Goal: Information Seeking & Learning: Learn about a topic

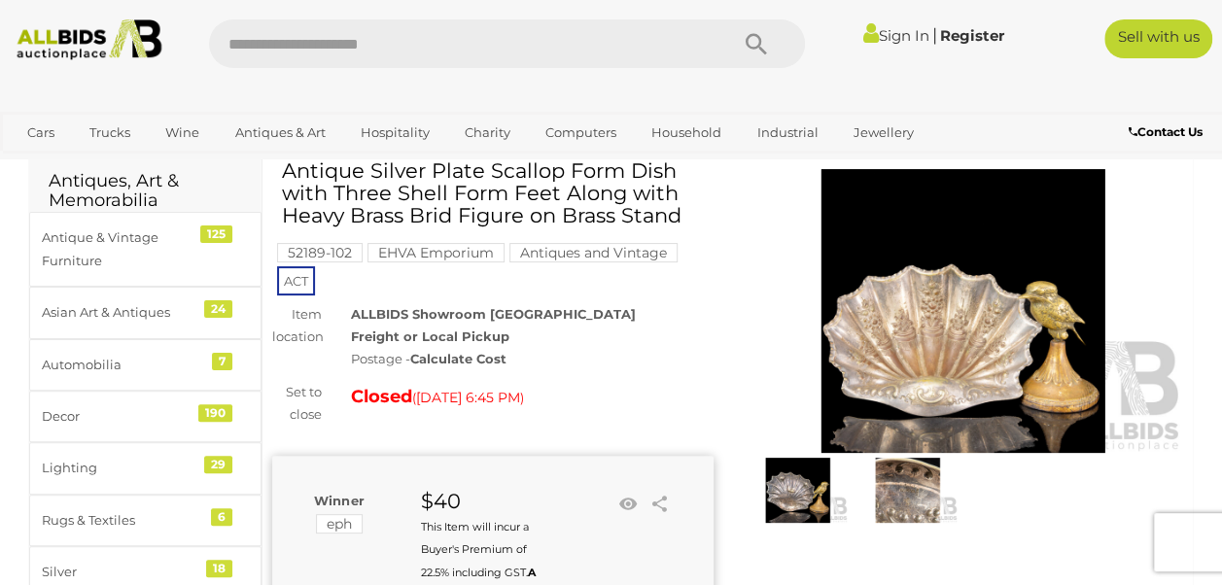
scroll to position [121, 0]
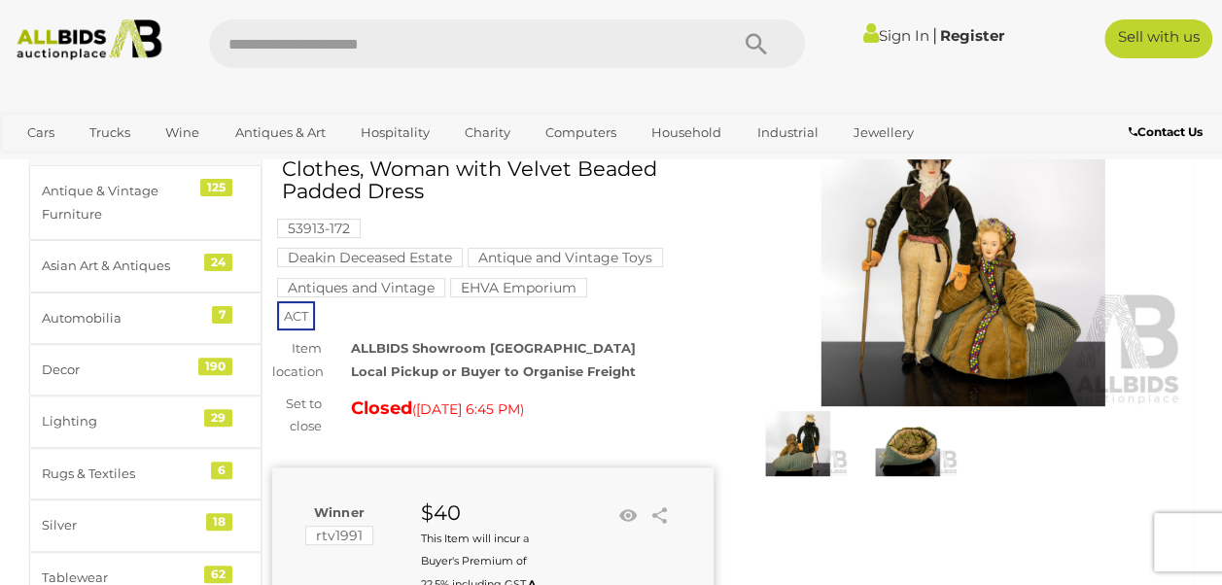
scroll to position [130, 0]
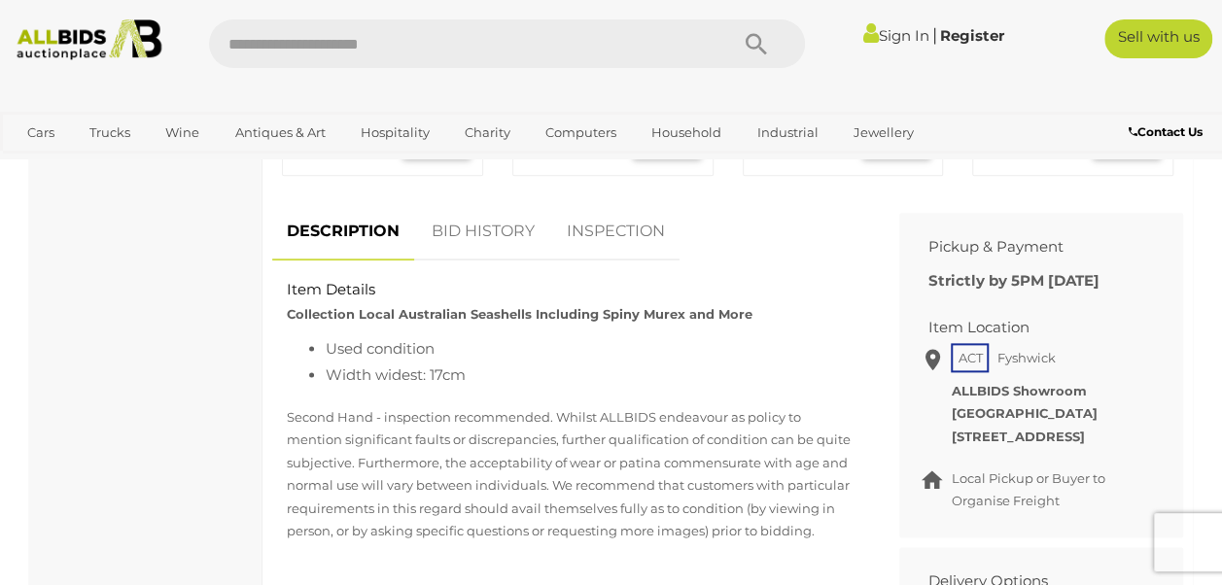
scroll to position [1079, 0]
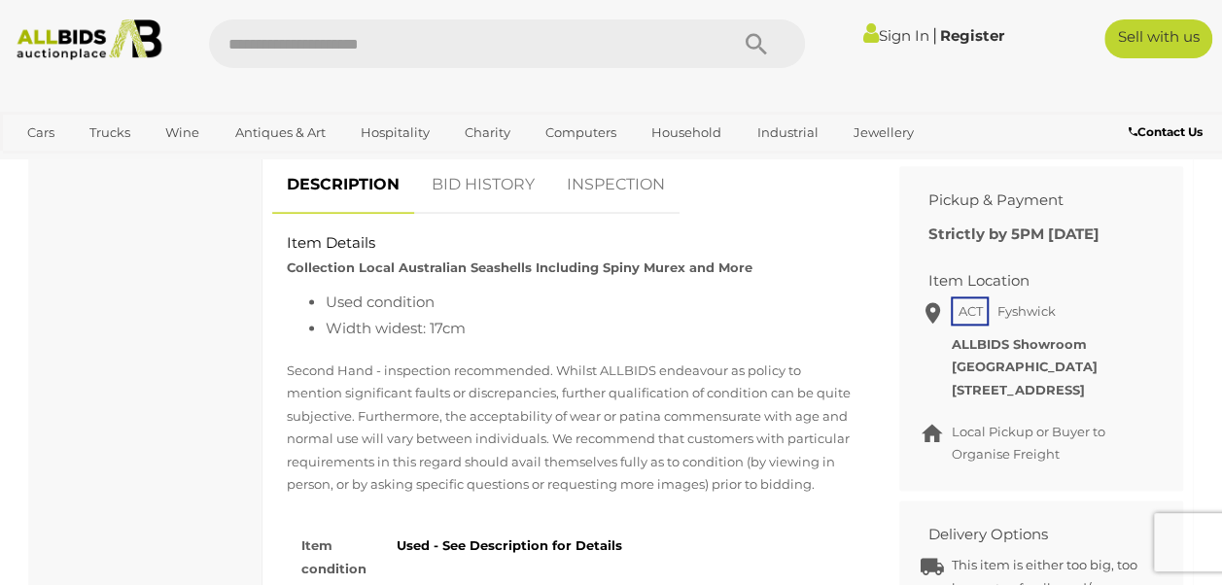
click at [496, 187] on link "BID HISTORY" at bounding box center [483, 185] width 132 height 57
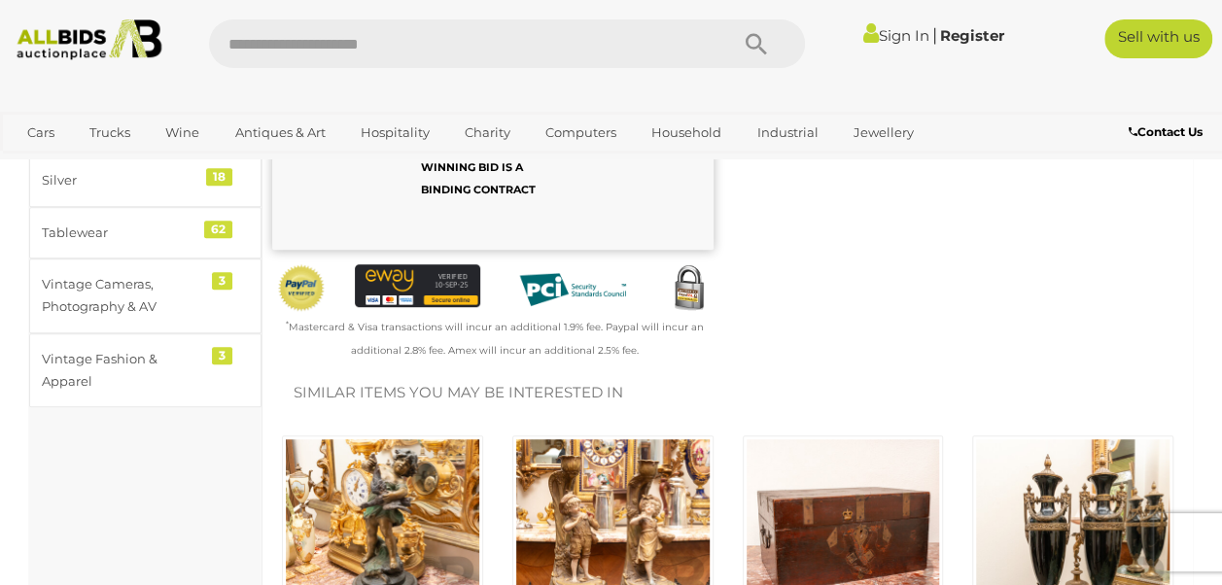
scroll to position [0, 0]
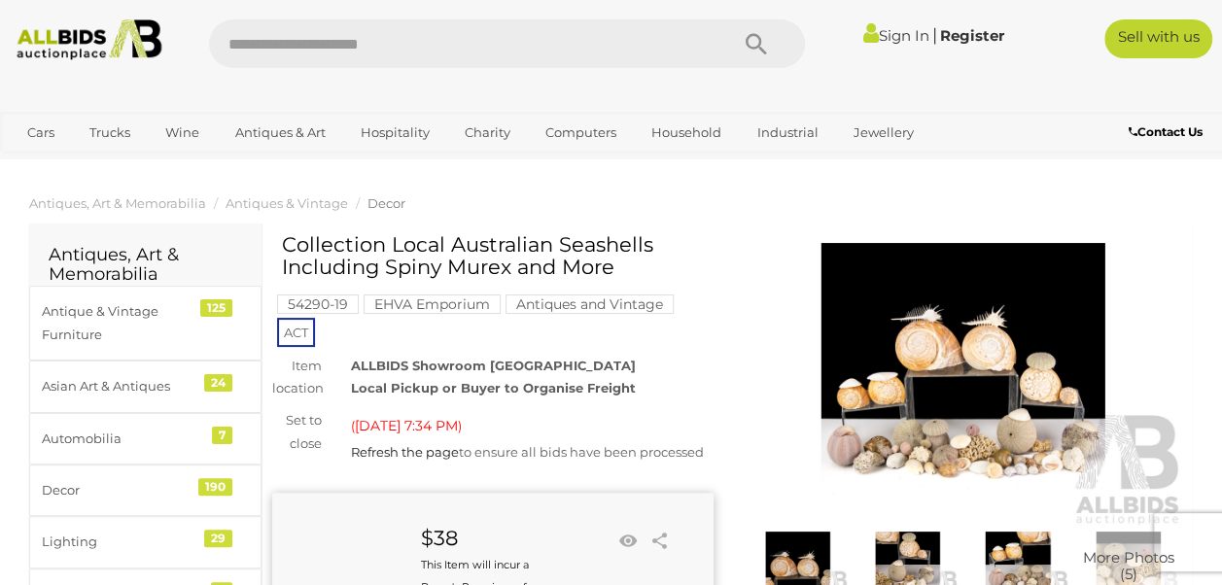
click at [991, 393] on img at bounding box center [963, 385] width 441 height 284
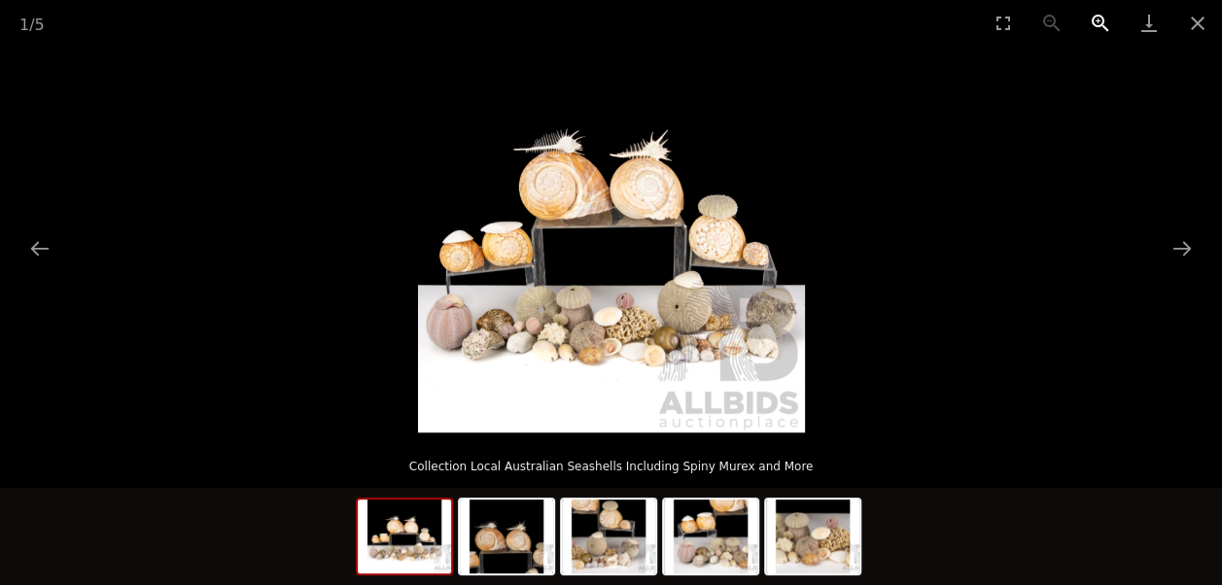
click at [1105, 27] on button "Zoom in" at bounding box center [1100, 23] width 49 height 46
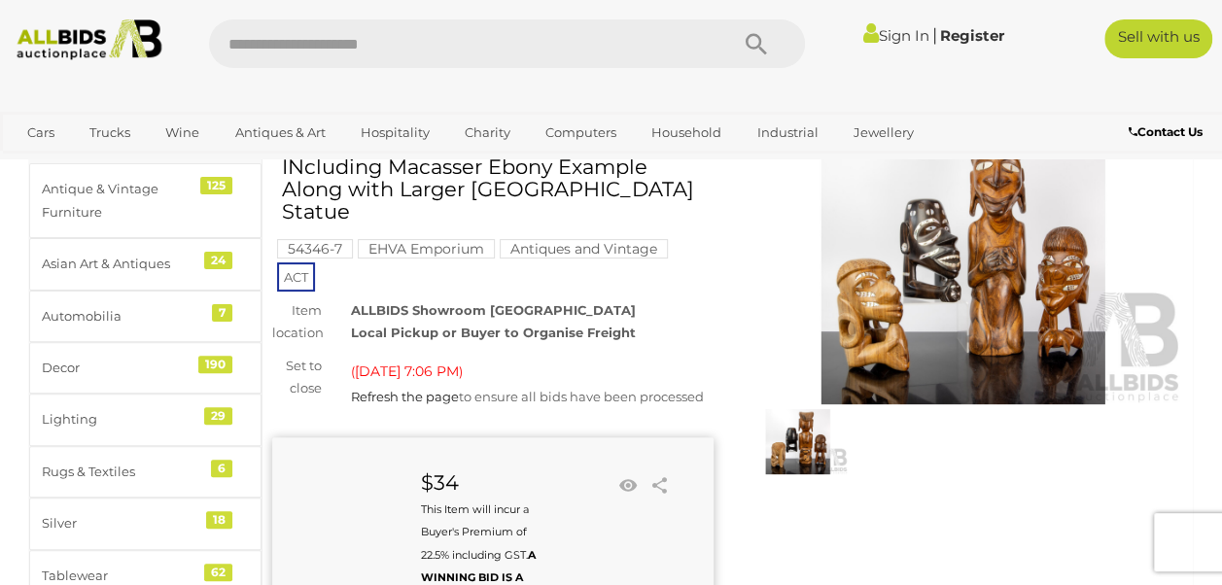
scroll to position [162, 0]
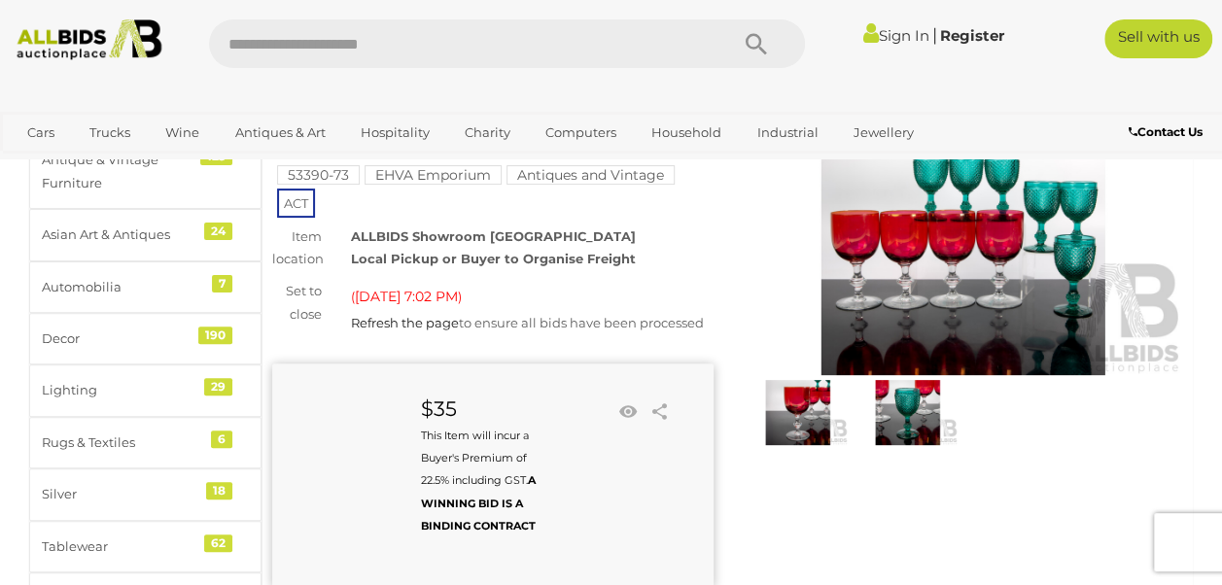
scroll to position [156, 0]
